Goal: Task Accomplishment & Management: Manage account settings

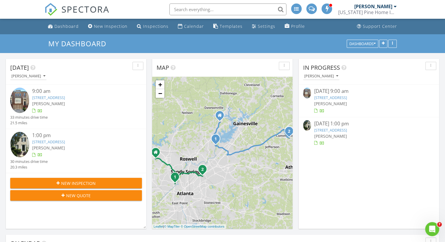
click at [344, 97] on link "[STREET_ADDRESS]" at bounding box center [330, 97] width 33 height 5
click at [345, 97] on link "5045 Ridgemont Walk 28, Atlanta, GA 30339" at bounding box center [330, 97] width 33 height 5
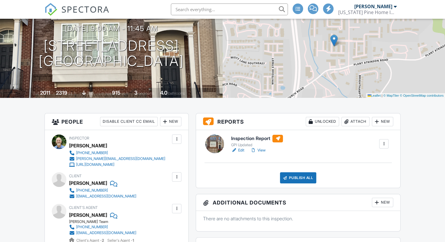
click at [263, 150] on link "View" at bounding box center [257, 150] width 15 height 6
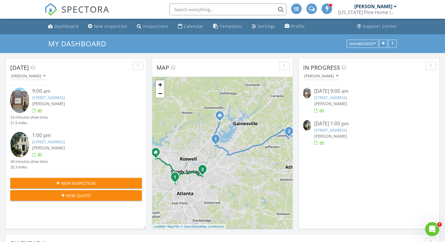
click at [338, 95] on div "5045 Ridgemont Walk 28, Atlanta, GA 30339" at bounding box center [369, 98] width 110 height 6
click at [335, 97] on link "5045 Ridgemont Walk 28, Atlanta, GA 30339" at bounding box center [330, 97] width 33 height 5
click at [343, 130] on link "[STREET_ADDRESS]" at bounding box center [330, 129] width 33 height 5
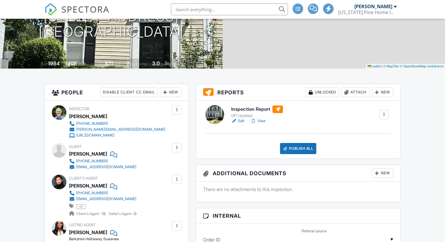
scroll to position [88, 0]
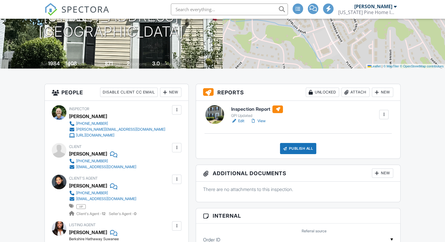
click at [266, 120] on link "View" at bounding box center [257, 121] width 15 height 6
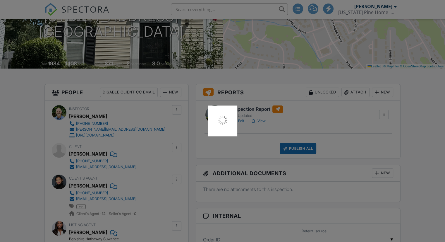
scroll to position [0, 0]
